Goal: Obtain resource: Obtain resource

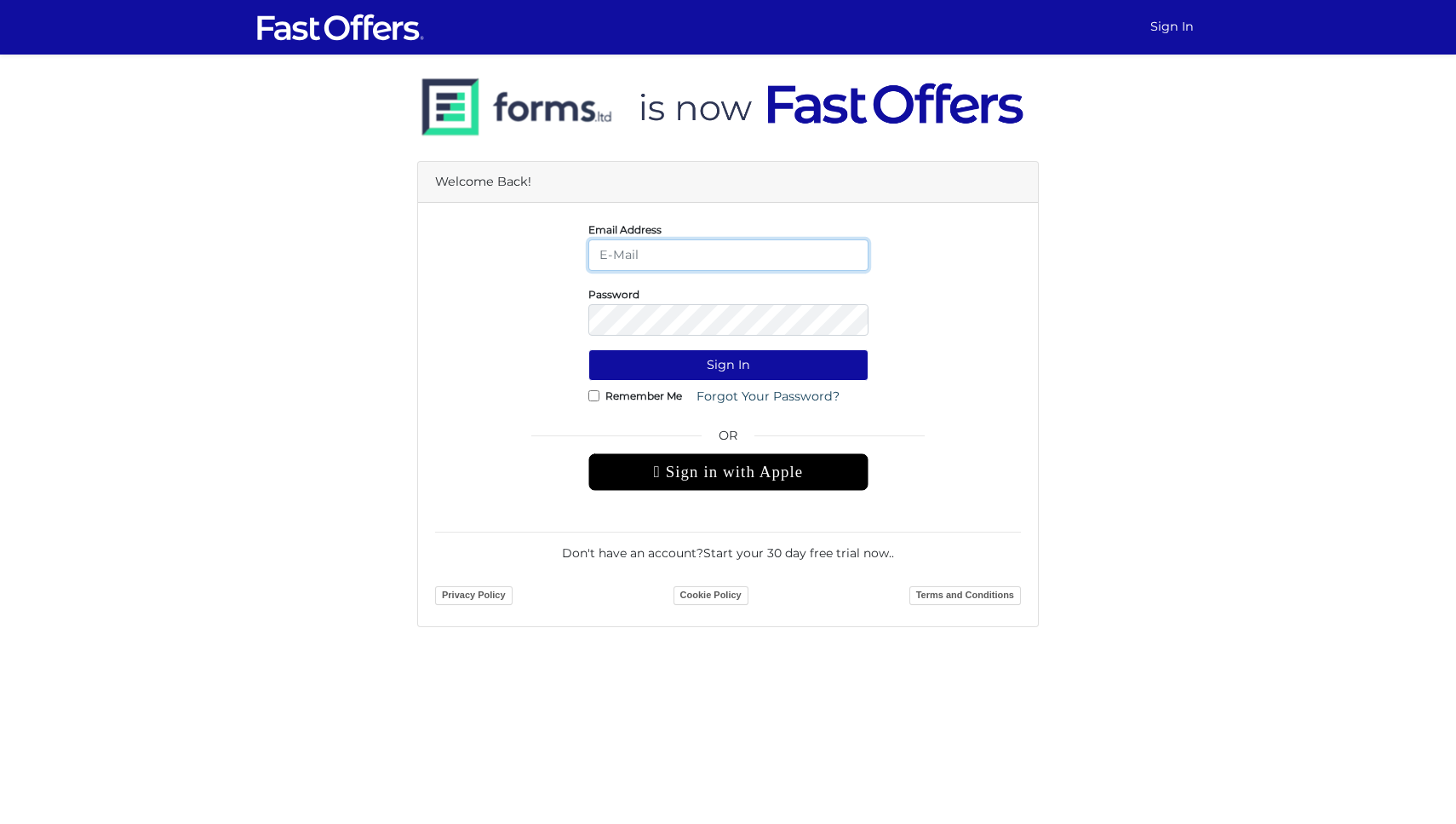
type input "[PERSON_NAME][EMAIL_ADDRESS][DOMAIN_NAME]"
click at [728, 364] on button "Sign In" at bounding box center [728, 364] width 280 height 31
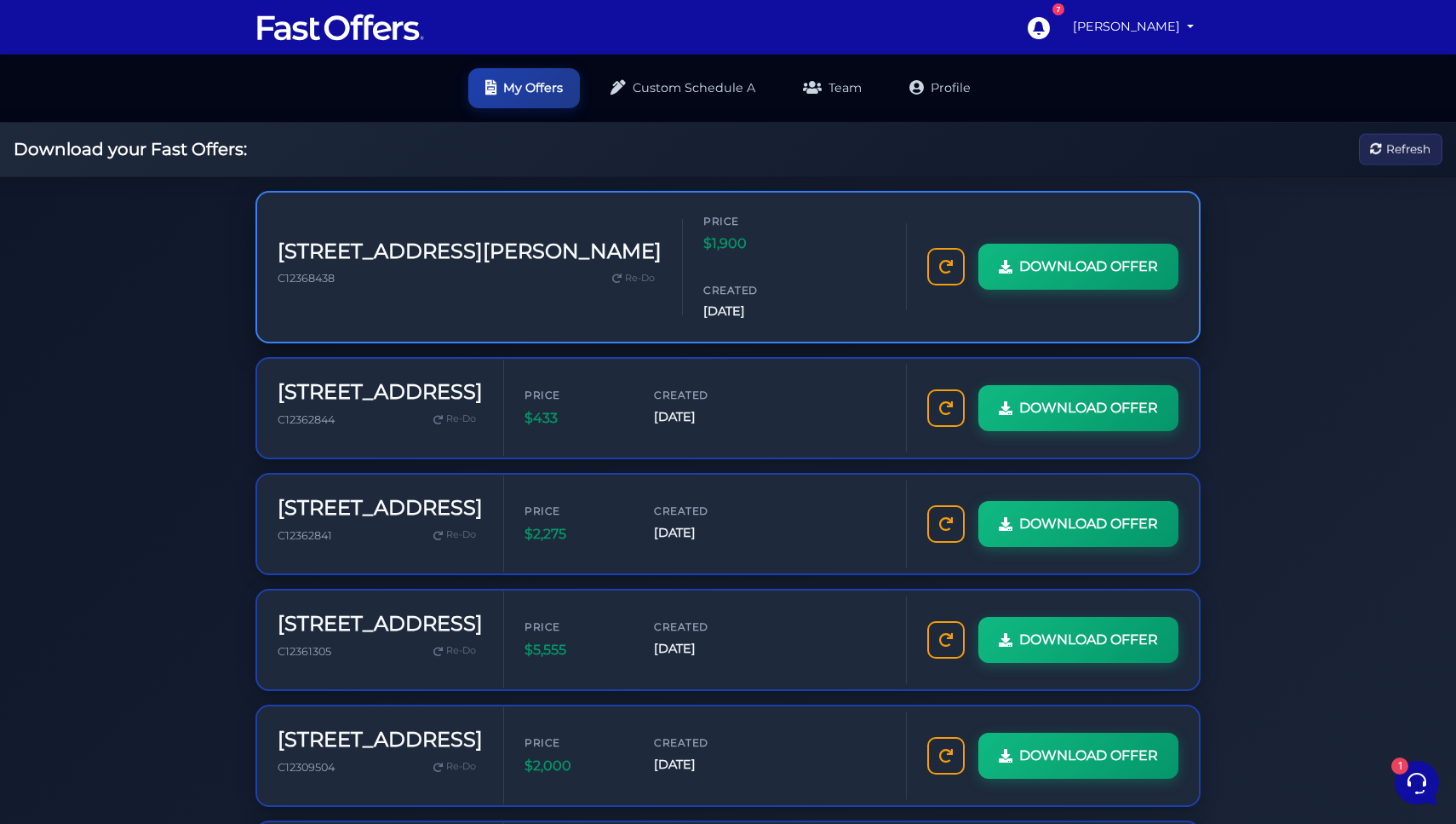
click at [324, 239] on h3 "[STREET_ADDRESS][PERSON_NAME]" at bounding box center [470, 252] width 384 height 25
click at [1018, 278] on span "DOWNLOAD OFFER" at bounding box center [1087, 266] width 139 height 22
click at [701, 72] on link "Custom Schedule A" at bounding box center [683, 86] width 179 height 40
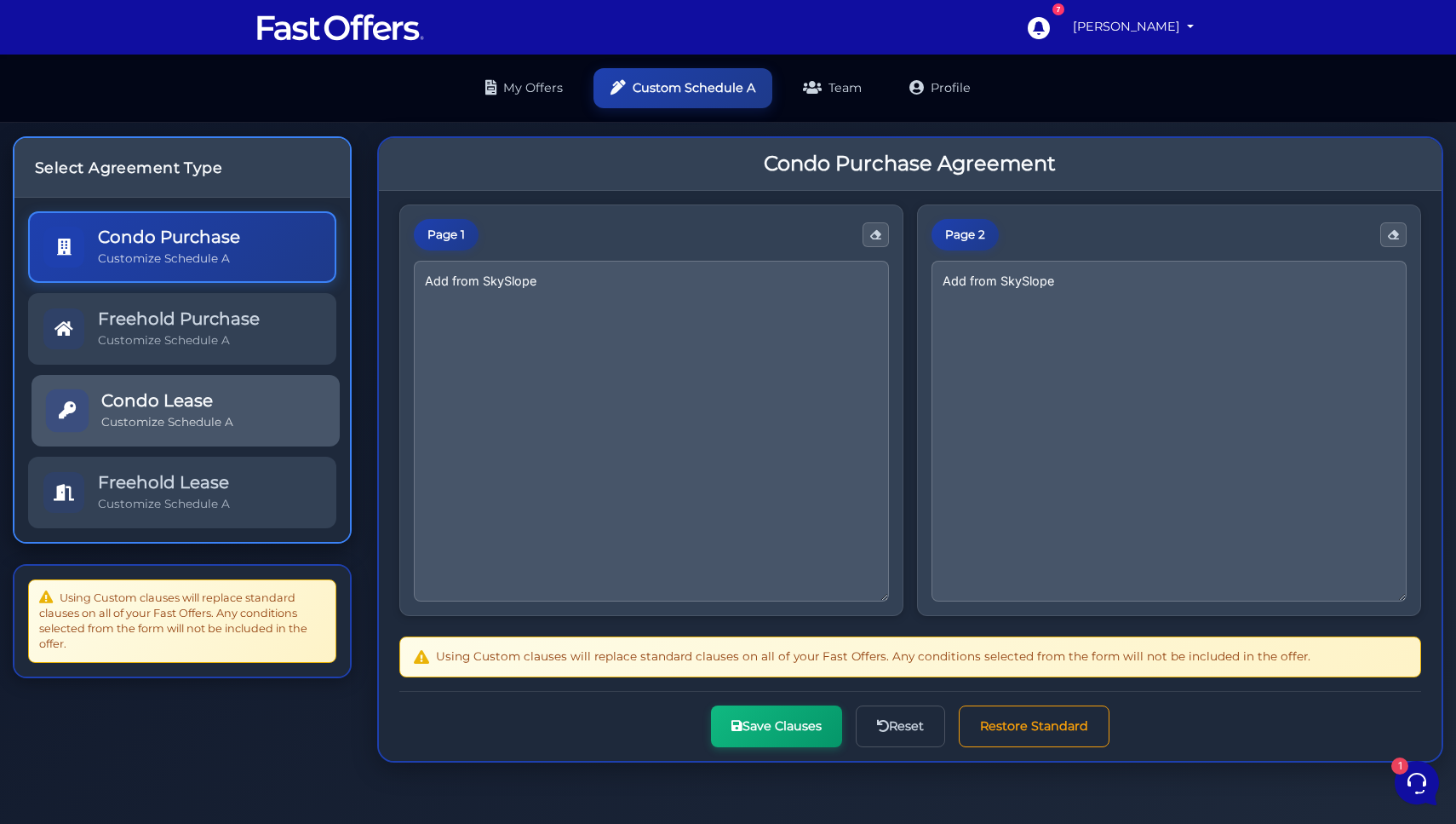
click at [231, 391] on h5 "Condo Lease" at bounding box center [168, 400] width 132 height 21
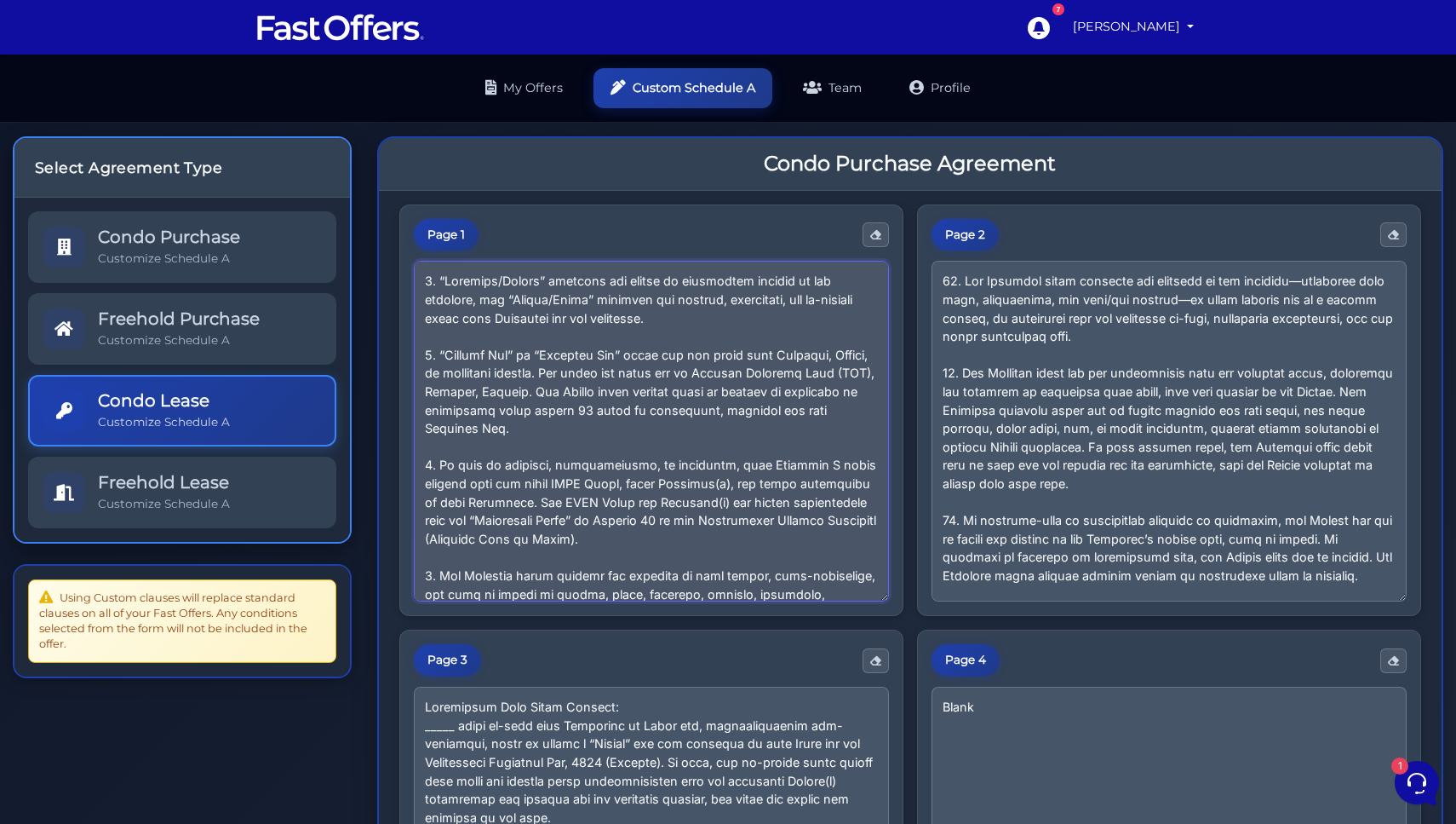
drag, startPoint x: 786, startPoint y: 570, endPoint x: 272, endPoint y: 167, distance: 653.2
click at [277, 168] on div "Select Agreement Type Condo Purchase Customize Schedule A Freehold Purchase Cus…" at bounding box center [728, 669] width 1456 height 1093
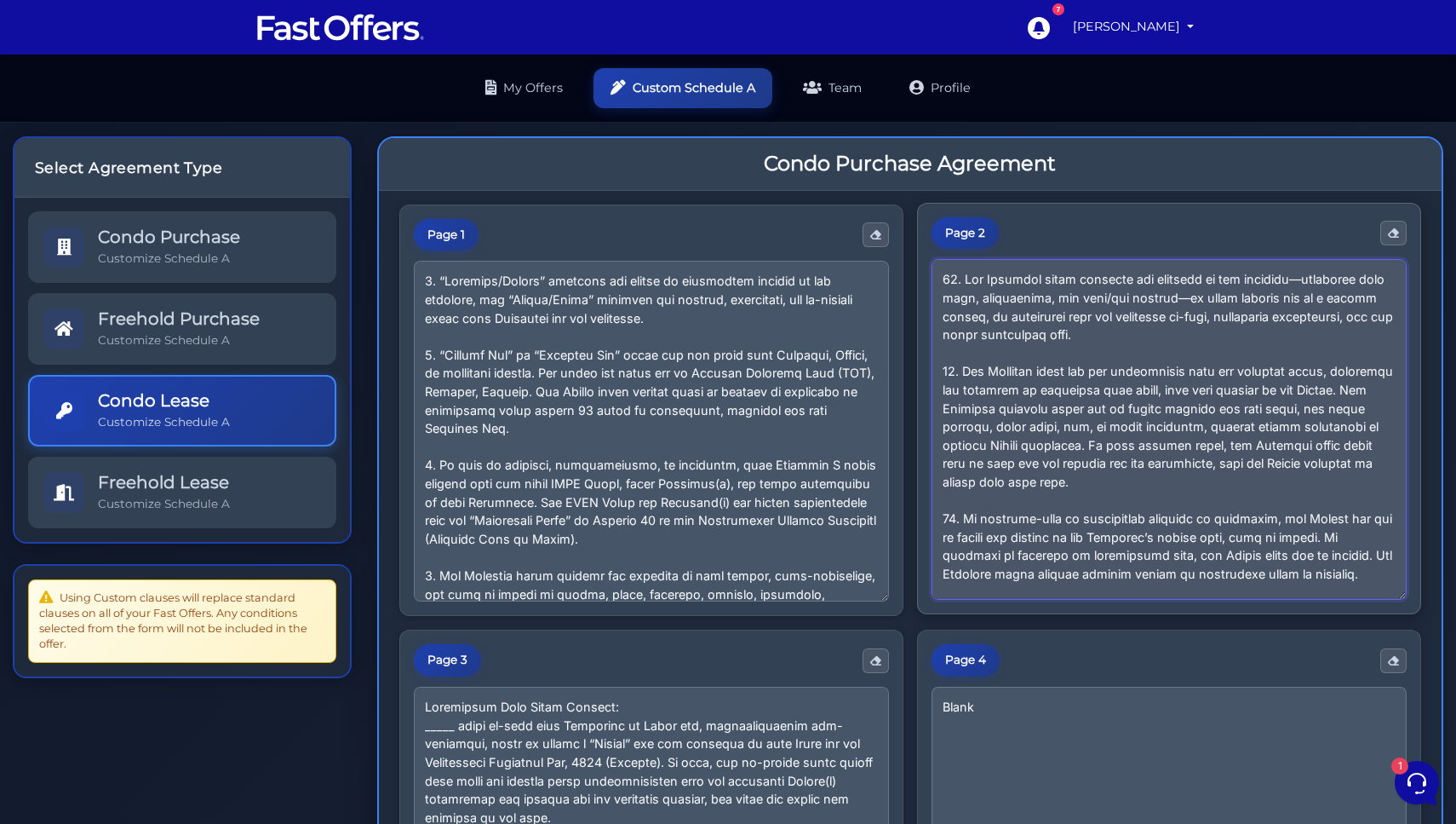
click at [1104, 382] on textarea at bounding box center [1169, 429] width 475 height 341
drag, startPoint x: 1169, startPoint y: 569, endPoint x: 842, endPoint y: 185, distance: 504.4
click at [842, 191] on div "Page 1 Page 2 Page 3 Page 4 Blank" at bounding box center [911, 688] width 1064 height 995
